Goal: Task Accomplishment & Management: Use online tool/utility

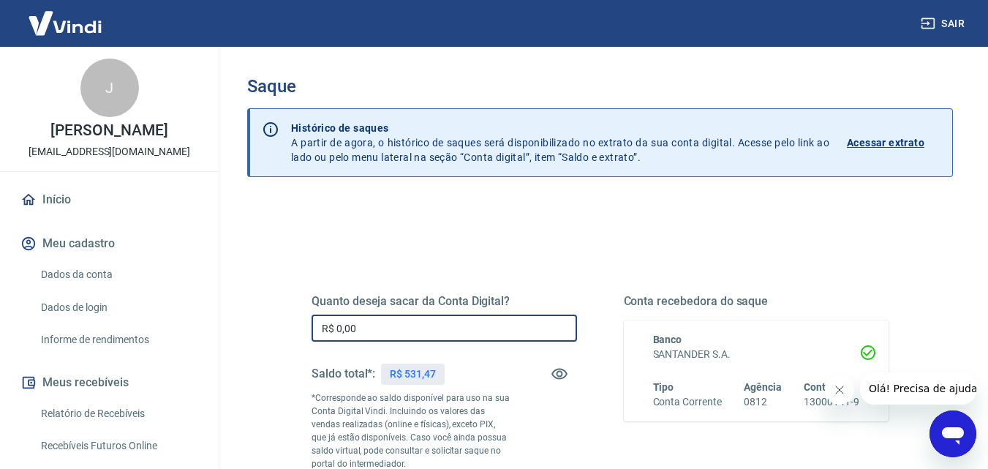
drag, startPoint x: 383, startPoint y: 326, endPoint x: 173, endPoint y: 346, distance: 210.9
click at [173, 346] on div "Sair J JOSÉ AMARILDO MURARO jamuraro@gmail.com Início Meu cadastro Dados da con…" at bounding box center [494, 234] width 988 height 469
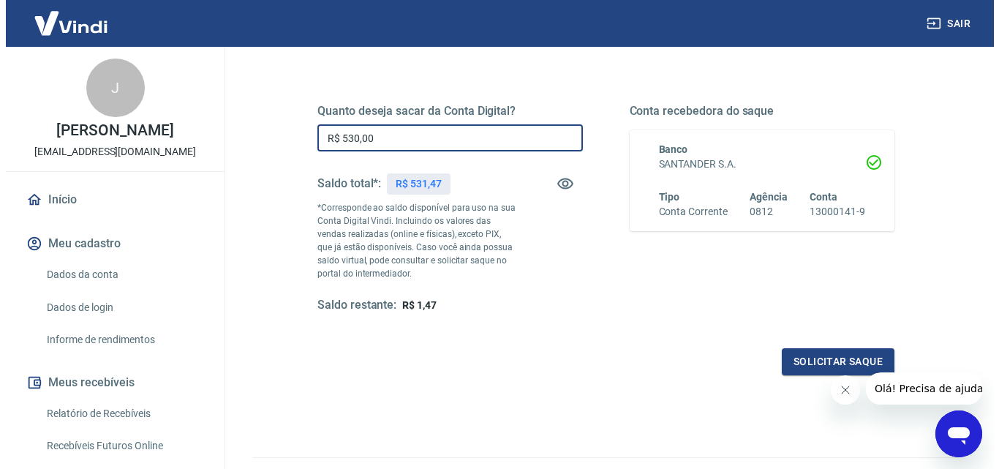
scroll to position [219, 0]
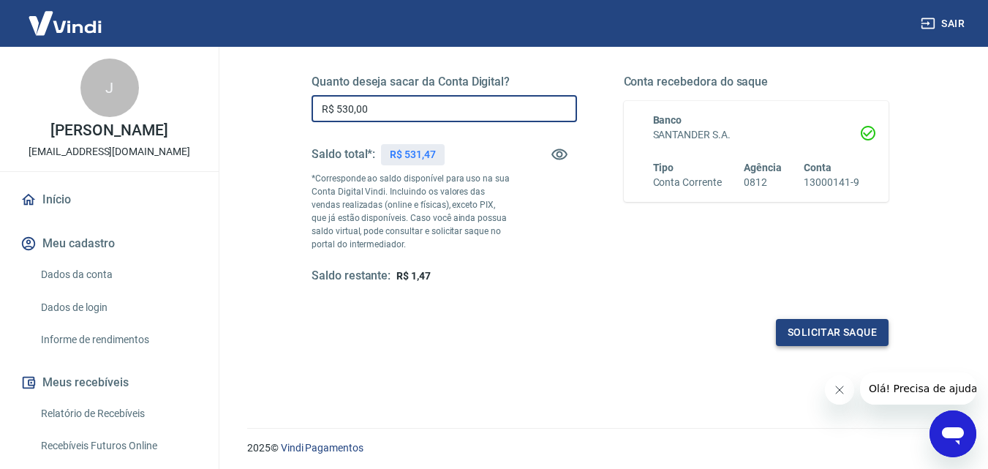
type input "R$ 530,00"
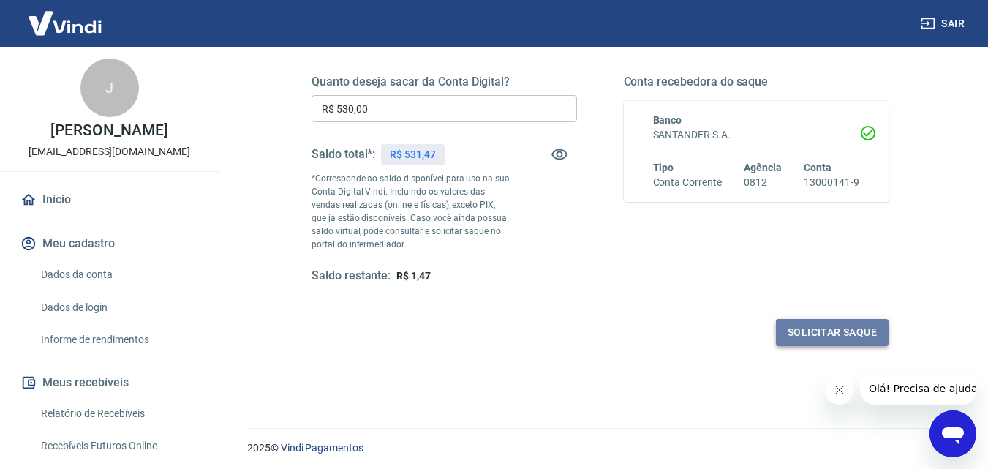
click at [812, 334] on button "Solicitar saque" at bounding box center [832, 332] width 113 height 27
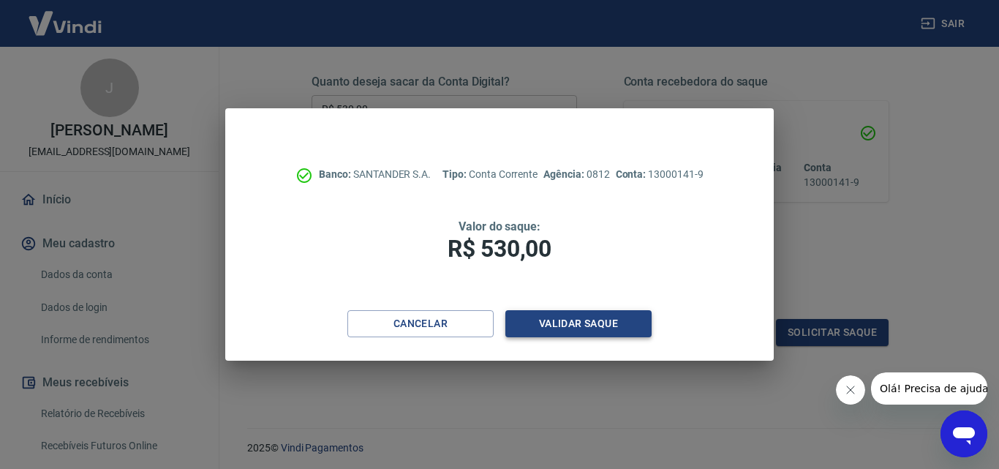
click at [572, 323] on button "Validar saque" at bounding box center [578, 323] width 146 height 27
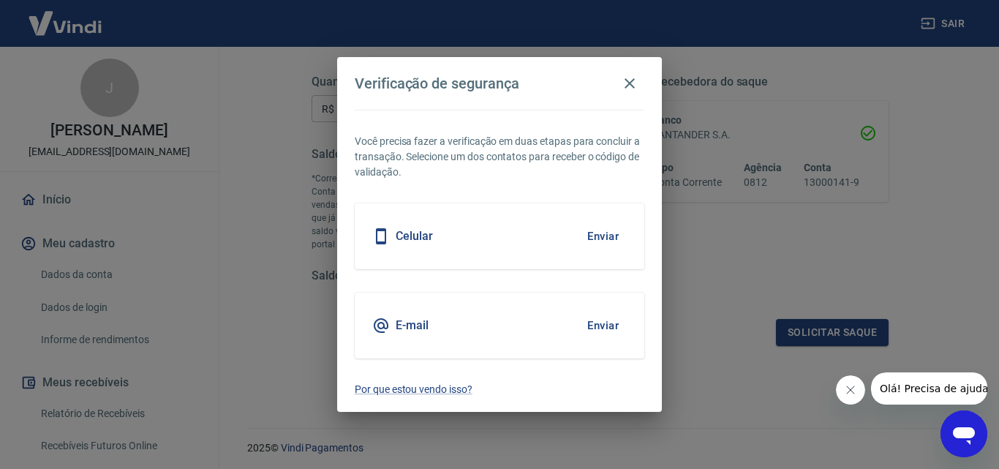
click at [598, 235] on button "Enviar" at bounding box center [603, 236] width 48 height 31
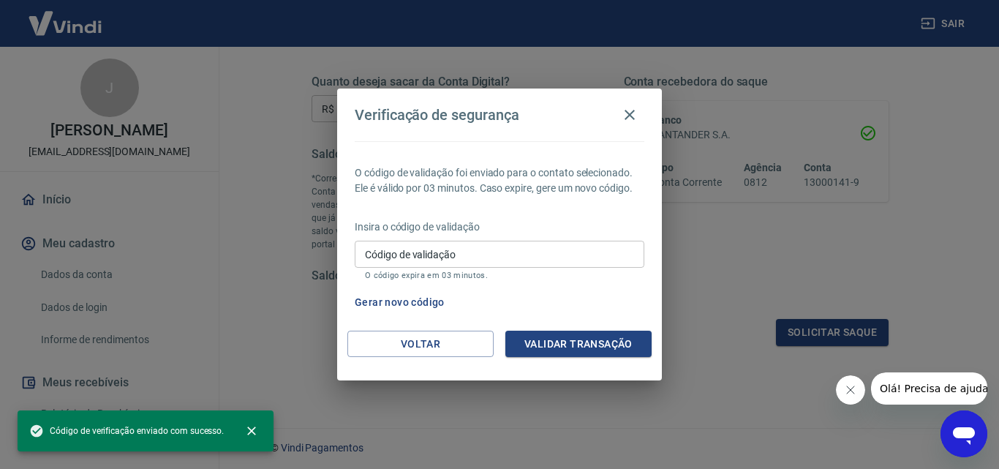
click at [565, 260] on input "Código de validação" at bounding box center [500, 254] width 290 height 27
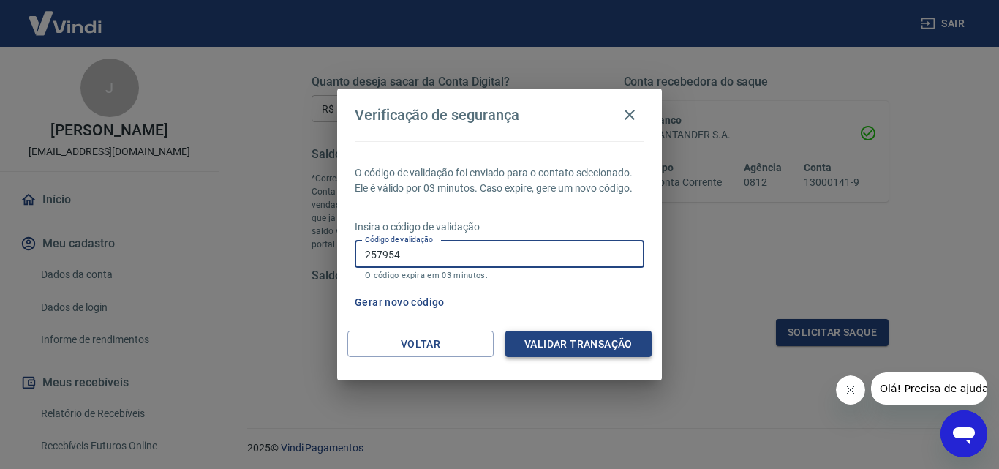
type input "257954"
click at [577, 345] on button "Validar transação" at bounding box center [578, 344] width 146 height 27
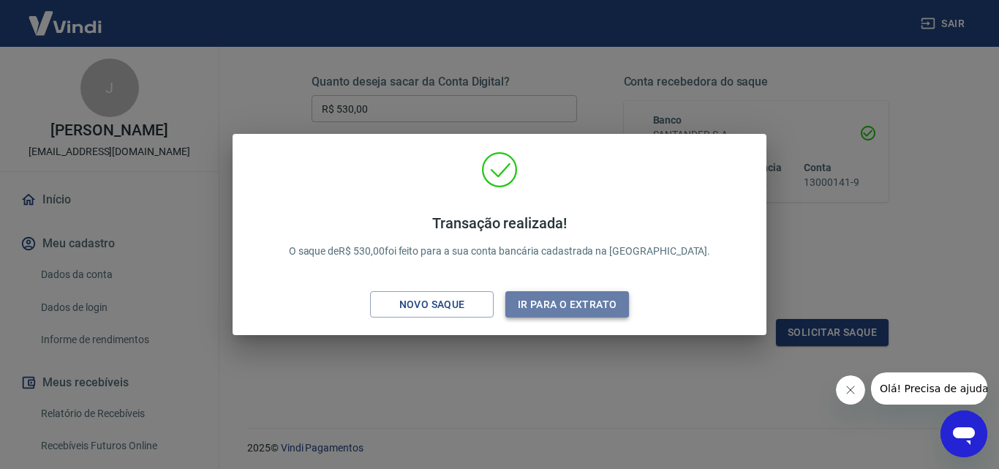
click at [589, 299] on button "Ir para o extrato" at bounding box center [567, 304] width 124 height 27
